Goal: Task Accomplishment & Management: Use online tool/utility

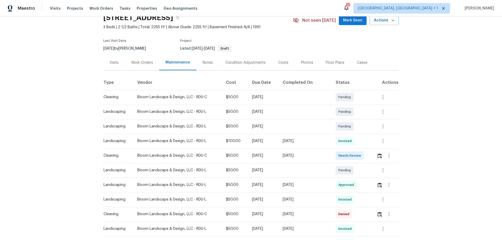
scroll to position [52, 0]
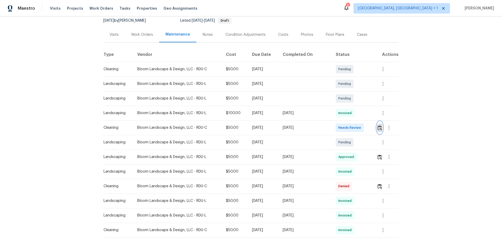
click at [381, 130] on button "button" at bounding box center [380, 128] width 6 height 13
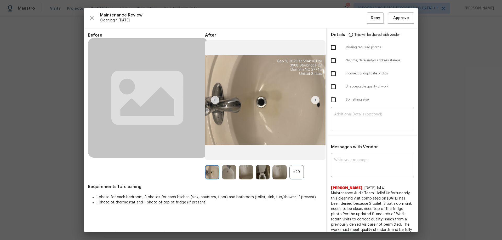
click at [349, 109] on div "​" at bounding box center [372, 120] width 83 height 23
paste textarea "Maintenance Audit Team: Hello! Unfortunately, this cleaning visit completed on …"
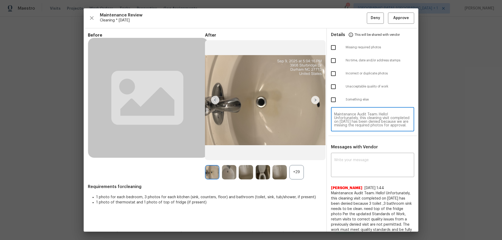
scroll to position [66, 0]
type textarea "Maintenance Audit Team: Hello! Unfortunately, this cleaning visit completed on …"
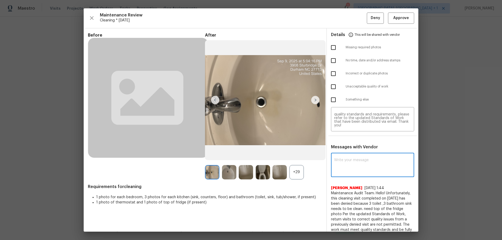
click at [345, 161] on textarea at bounding box center [372, 165] width 77 height 15
paste textarea "Maintenance Audit Team: Hello! Unfortunately, this cleaning visit completed on …"
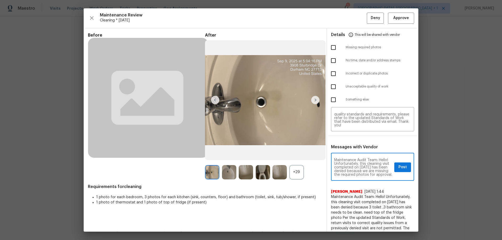
scroll to position [95, 0]
type textarea "Maintenance Audit Team: Hello! Unfortunately, this cleaning visit completed on …"
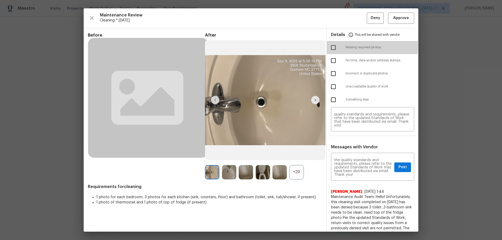
click at [334, 46] on input "checkbox" at bounding box center [333, 47] width 11 height 11
checkbox input "true"
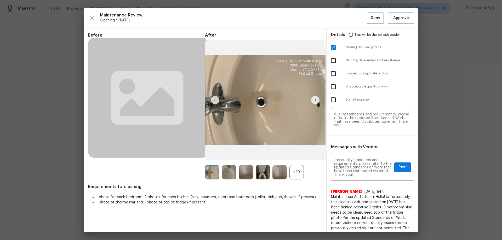
click at [328, 89] on input "checkbox" at bounding box center [333, 86] width 11 height 11
checkbox input "true"
click at [394, 166] on button "Post" at bounding box center [402, 168] width 17 height 10
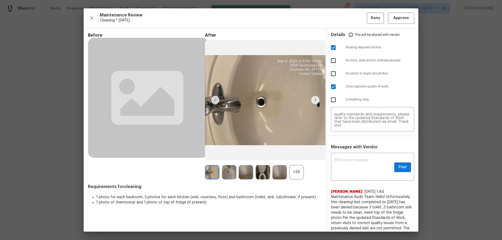
scroll to position [0, 0]
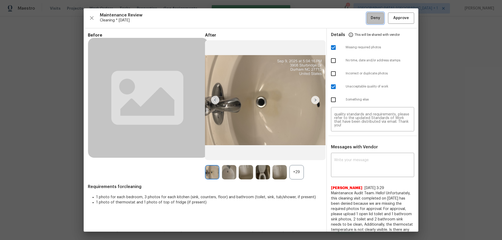
click at [371, 20] on span "Deny" at bounding box center [375, 18] width 9 height 7
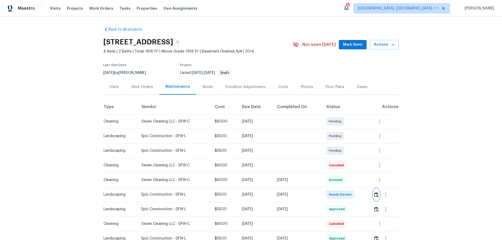
click at [357, 158] on button "button" at bounding box center [376, 195] width 6 height 13
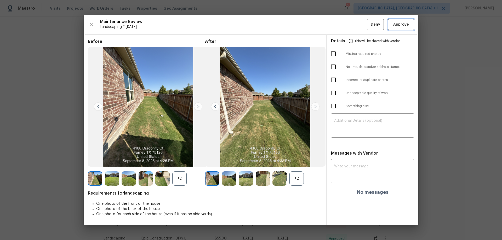
click at [357, 26] on span "Approve" at bounding box center [401, 24] width 16 height 7
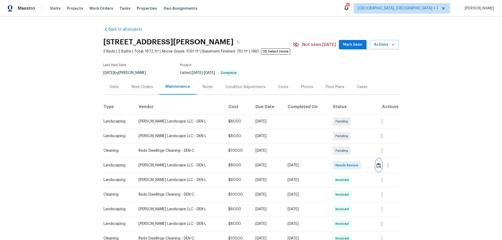
click at [357, 158] on img "button" at bounding box center [379, 165] width 4 height 5
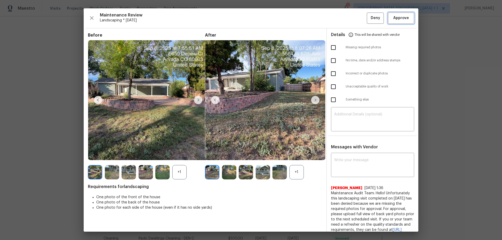
click at [357, 16] on span "Approve" at bounding box center [401, 18] width 16 height 7
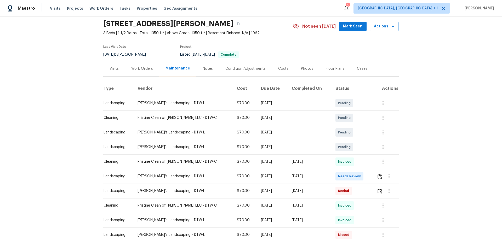
scroll to position [26, 0]
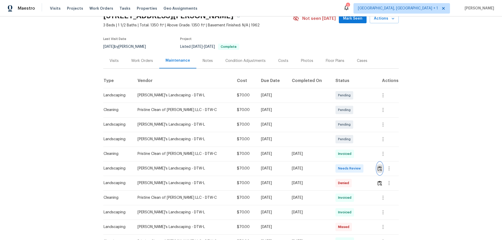
click at [357, 158] on img "button" at bounding box center [380, 168] width 4 height 5
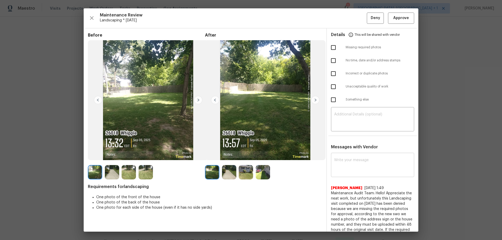
click at [357, 158] on textarea at bounding box center [372, 165] width 77 height 15
paste textarea "Maintenance Audit Team: Hello! After further review the visit has been approved…"
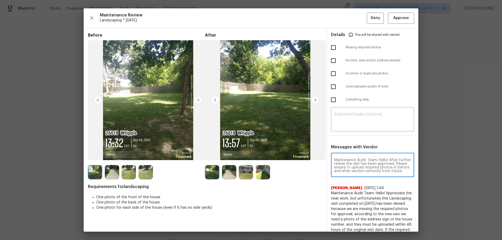
scroll to position [7, 0]
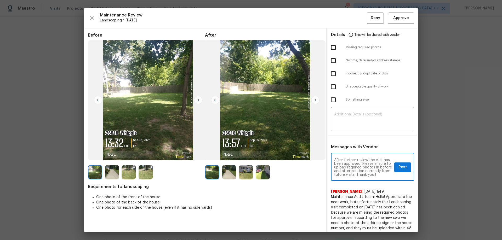
click at [357, 158] on textarea "Maintenance Audit Team: Hello! After further review the visit has been approved…" at bounding box center [363, 167] width 58 height 18
click at [339, 158] on textarea "Maintenance Audit Team: Hello! After further review the visit has been approved…" at bounding box center [363, 167] width 58 height 18
type textarea "Maintenance Audit Team: Hello! After further review the visit (09/09/2025) has …"
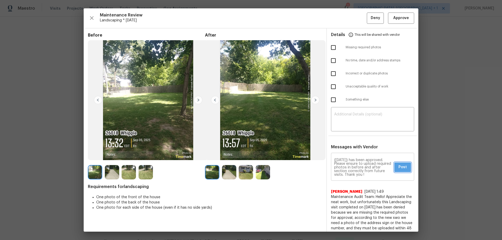
click at [357, 158] on button "Post" at bounding box center [402, 168] width 17 height 10
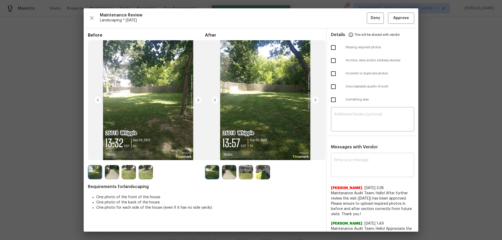
scroll to position [0, 0]
click at [357, 17] on span "Approve" at bounding box center [401, 18] width 16 height 7
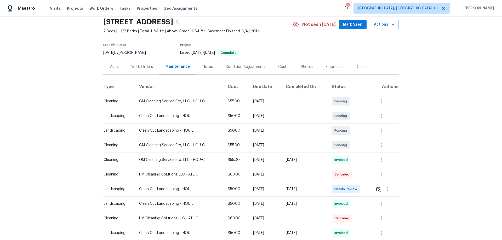
scroll to position [26, 0]
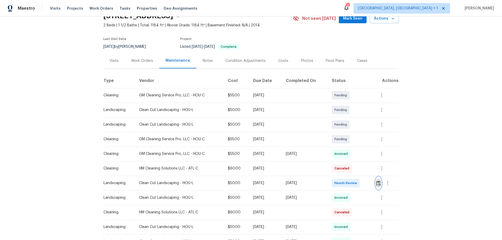
click at [357, 158] on button "button" at bounding box center [378, 183] width 6 height 13
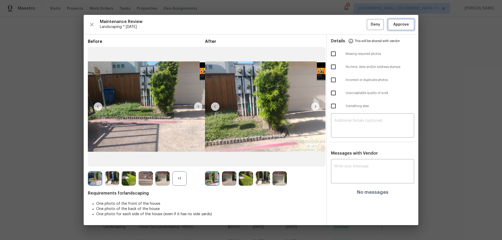
click at [357, 29] on button "Approve" at bounding box center [401, 24] width 26 height 11
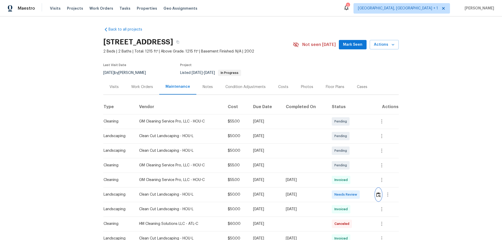
click at [357, 158] on img "button" at bounding box center [378, 194] width 4 height 5
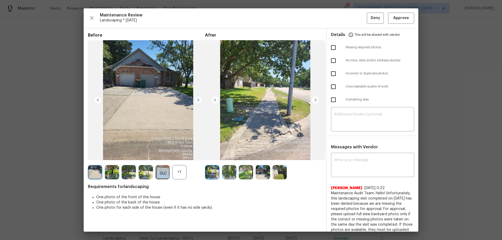
click at [339, 158] on textarea at bounding box center [372, 165] width 77 height 15
paste textarea "Maintenance Audit Team: Hello! Unfortunately, this landscaping visit completed …"
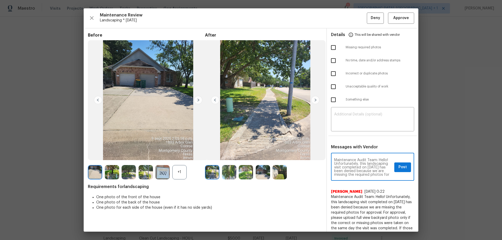
scroll to position [73, 0]
type textarea "Maintenance Audit Team: Hello! Unfortunately, this landscaping visit completed …"
click at [344, 130] on div "​" at bounding box center [372, 120] width 83 height 23
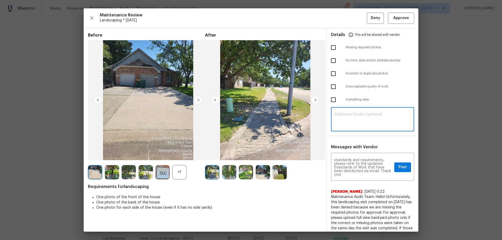
paste textarea "Maintenance Audit Team: Hello! Unfortunately, this landscaping visit completed …"
type textarea "Maintenance Audit Team: Hello! Unfortunately, this landscaping visit completed …"
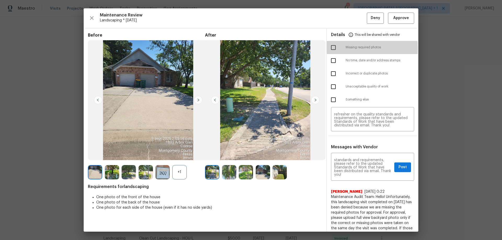
click at [329, 48] on input "checkbox" at bounding box center [333, 47] width 11 height 11
checkbox input "true"
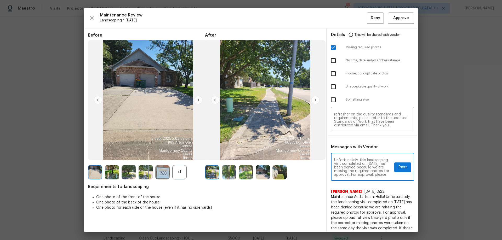
scroll to position [0, 0]
click at [357, 158] on span "Post" at bounding box center [402, 167] width 8 height 7
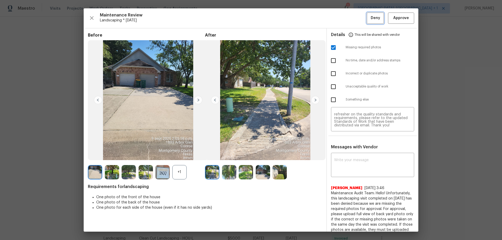
click at [357, 15] on span "Deny" at bounding box center [375, 18] width 9 height 7
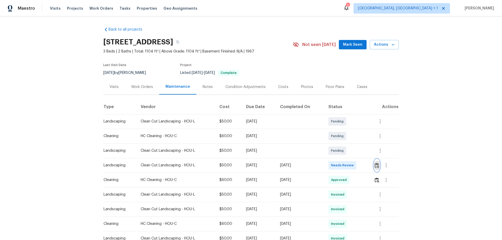
click at [357, 158] on button "button" at bounding box center [377, 165] width 6 height 13
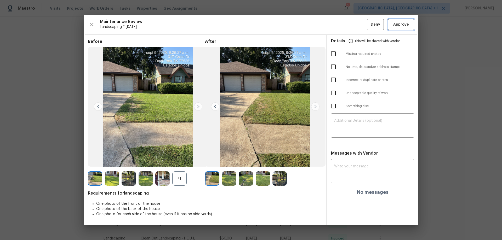
click at [357, 26] on span "Approve" at bounding box center [401, 24] width 16 height 7
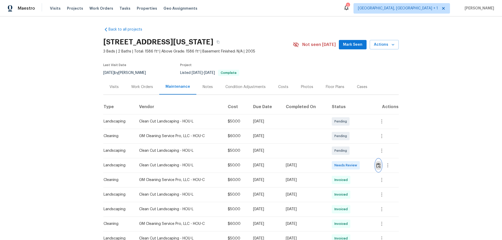
click at [357, 158] on button "button" at bounding box center [378, 165] width 6 height 13
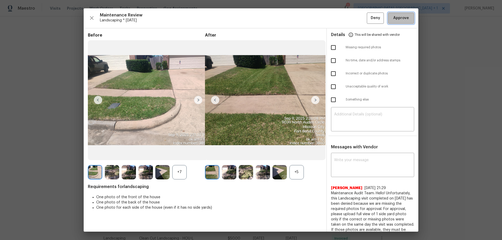
click at [357, 15] on span "Approve" at bounding box center [401, 18] width 16 height 7
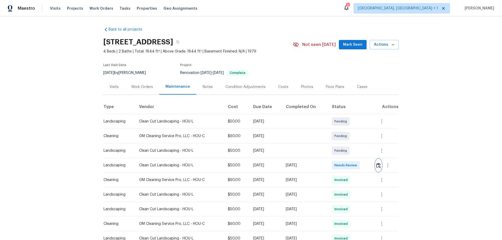
click at [357, 158] on button "button" at bounding box center [378, 165] width 6 height 13
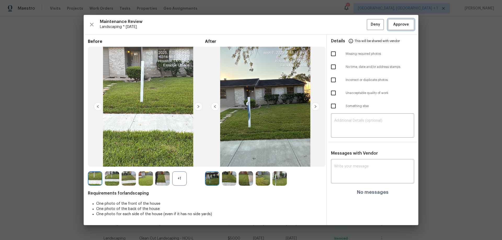
click at [357, 22] on span "Approve" at bounding box center [401, 24] width 16 height 7
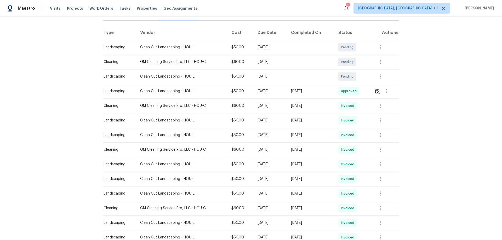
scroll to position [78, 0]
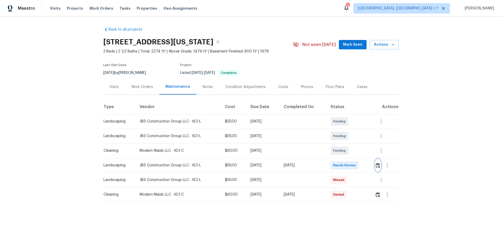
click at [357, 158] on img "button" at bounding box center [378, 165] width 4 height 5
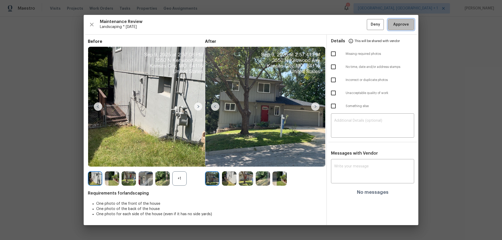
click at [357, 20] on button "Approve" at bounding box center [401, 24] width 26 height 11
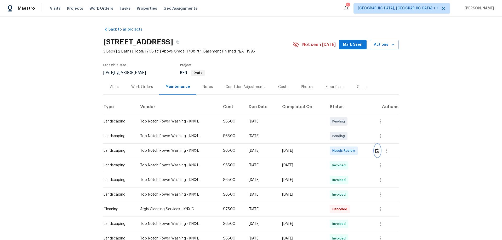
click at [357, 152] on img "button" at bounding box center [377, 151] width 4 height 5
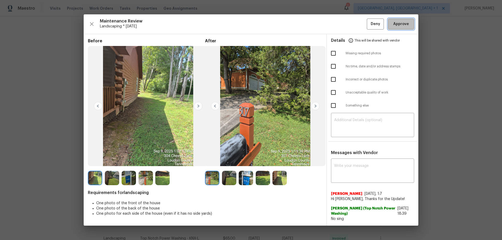
click at [357, 24] on span "Approve" at bounding box center [401, 24] width 16 height 7
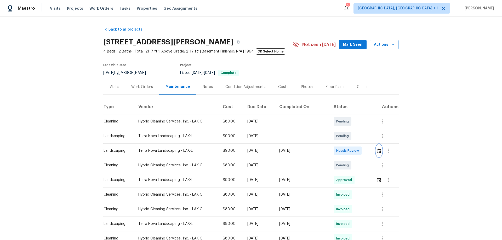
click at [357, 150] on img "button" at bounding box center [379, 151] width 4 height 5
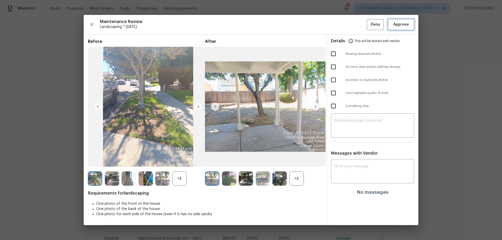
click at [357, 25] on span "Approve" at bounding box center [401, 24] width 16 height 7
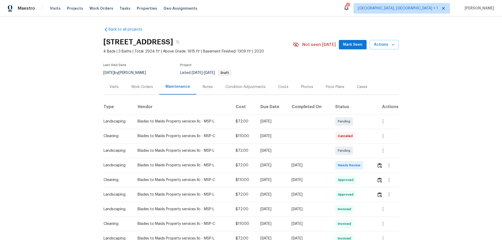
scroll to position [52, 0]
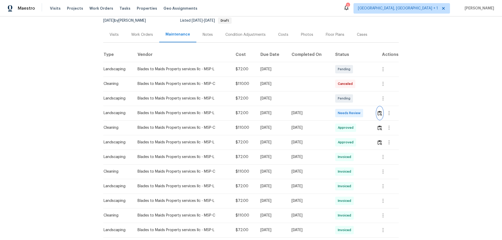
click at [357, 111] on button "button" at bounding box center [380, 113] width 6 height 13
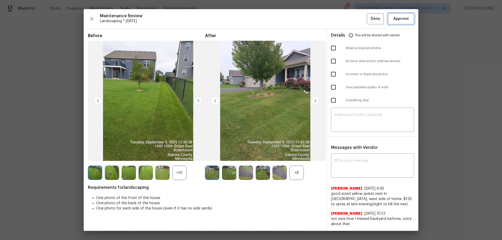
click at [357, 19] on span "Approve" at bounding box center [401, 19] width 16 height 7
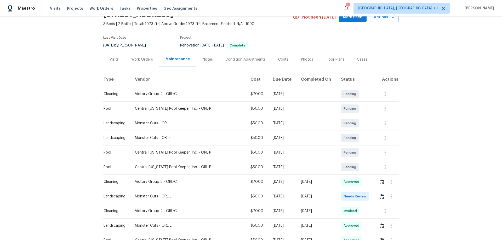
scroll to position [52, 0]
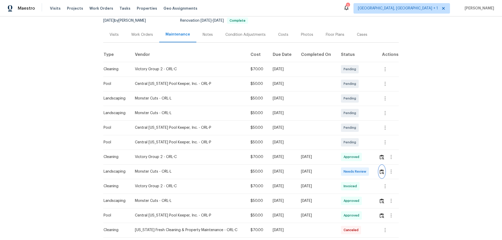
click at [357, 158] on button "button" at bounding box center [382, 172] width 6 height 13
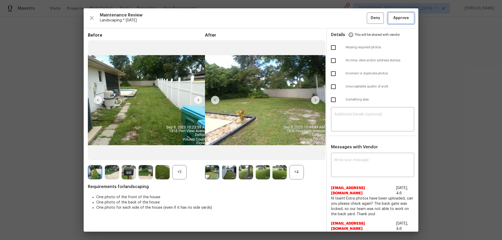
click at [357, 18] on span "Approve" at bounding box center [401, 18] width 16 height 7
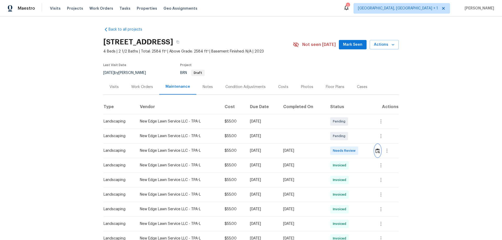
click at [357, 149] on button "button" at bounding box center [378, 151] width 6 height 13
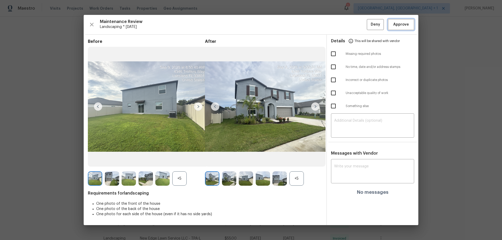
click at [357, 21] on button "Approve" at bounding box center [401, 24] width 26 height 11
